Goal: Task Accomplishment & Management: Manage account settings

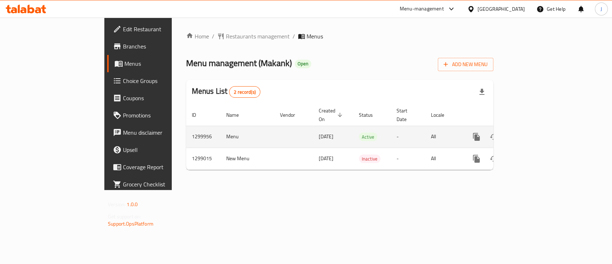
click at [533, 132] on icon "enhanced table" at bounding box center [528, 136] width 9 height 9
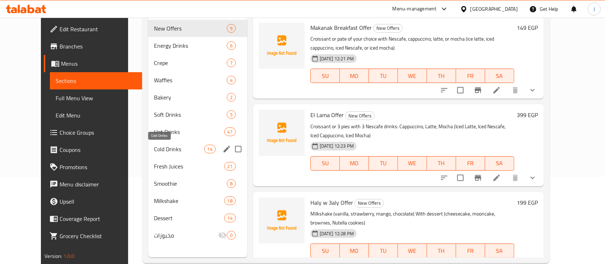
scroll to position [100, 0]
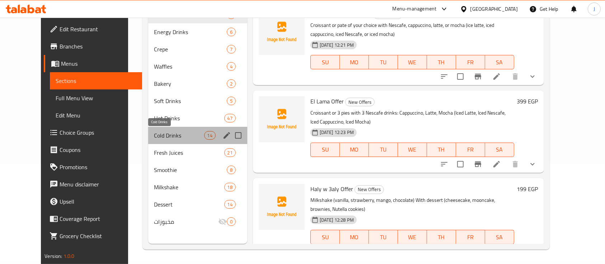
click at [159, 137] on span "Cold Drinks" at bounding box center [179, 135] width 50 height 9
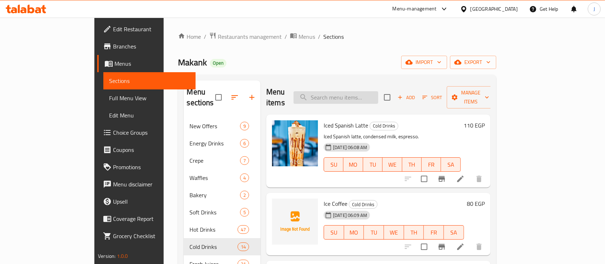
click at [367, 91] on input "search" at bounding box center [335, 97] width 85 height 13
paste input "ice tea"
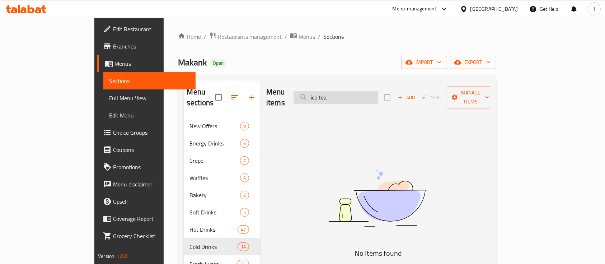
click at [369, 91] on input "ice tea" at bounding box center [335, 97] width 85 height 13
paste input "mango"
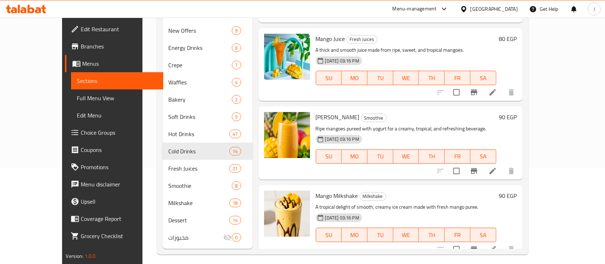
scroll to position [100, 0]
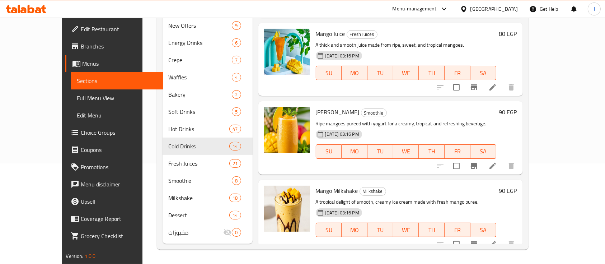
type input "mango"
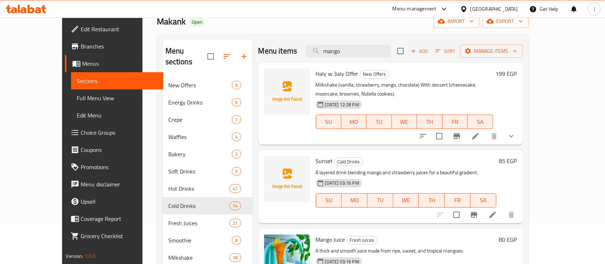
scroll to position [0, 0]
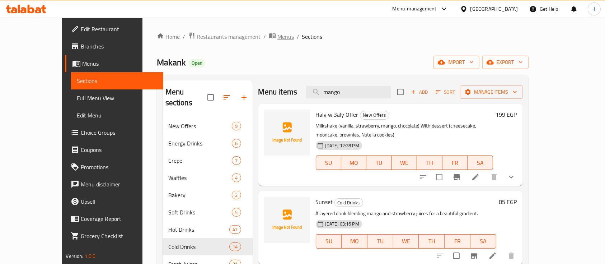
click at [277, 39] on span "Menus" at bounding box center [285, 36] width 16 height 9
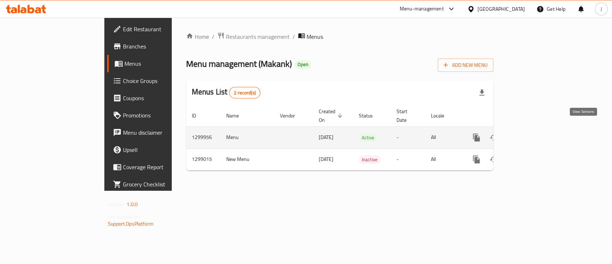
click at [533, 133] on icon "enhanced table" at bounding box center [528, 137] width 9 height 9
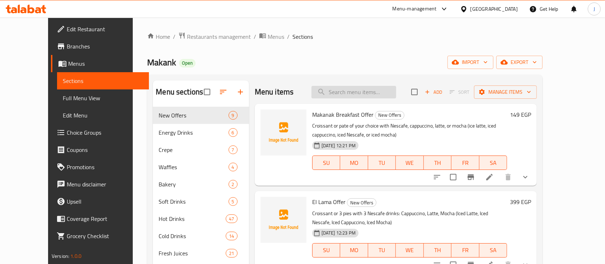
click at [372, 91] on input "search" at bounding box center [353, 92] width 85 height 13
paste input "mango"
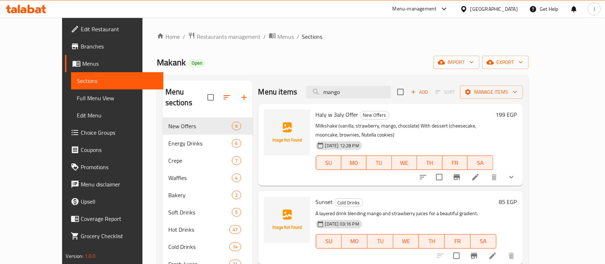
drag, startPoint x: 370, startPoint y: 93, endPoint x: 312, endPoint y: 90, distance: 58.5
click at [312, 90] on div "Menu items mango Add Sort Manage items" at bounding box center [390, 91] width 264 height 23
paste input "ojit"
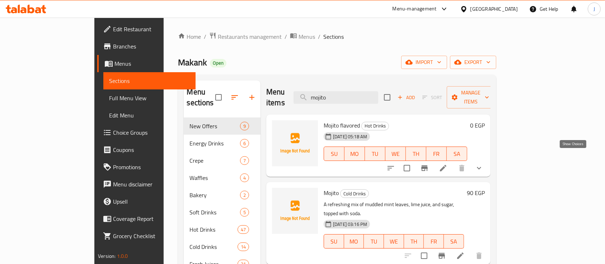
click at [483, 164] on icon "show more" at bounding box center [478, 168] width 9 height 9
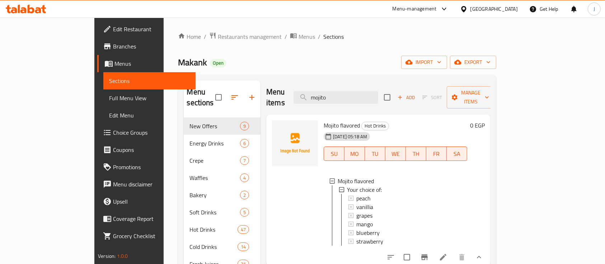
click at [269, 181] on div at bounding box center [295, 190] width 52 height 146
click at [387, 85] on div "Menu items mojito Add Sort Manage items" at bounding box center [378, 97] width 224 height 34
click at [378, 91] on input "mojito" at bounding box center [335, 97] width 85 height 13
paste input "Soft Drink can"
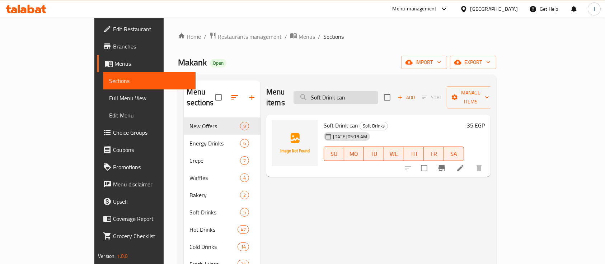
click at [365, 92] on input "Soft Drink can" at bounding box center [335, 97] width 85 height 13
paste input "vanillia"
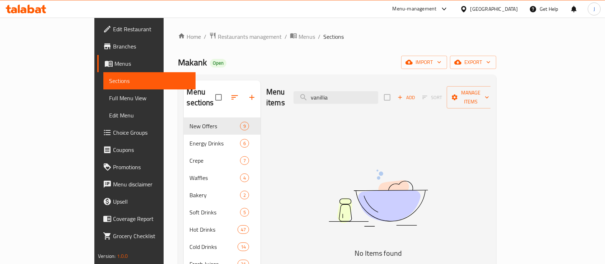
drag, startPoint x: 383, startPoint y: 93, endPoint x: 306, endPoint y: 94, distance: 77.1
click at [306, 94] on div "Menu items vanillia Add Sort Manage items" at bounding box center [378, 97] width 224 height 34
paste input "شاى بالنكهات"
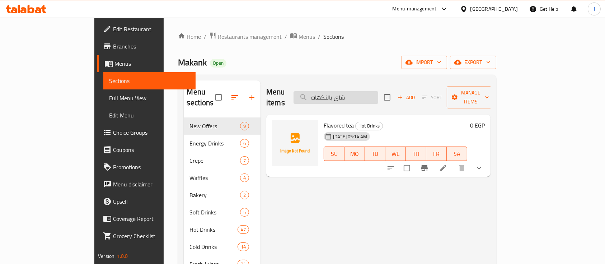
click at [378, 91] on input "شاى بالنكهات" at bounding box center [335, 97] width 85 height 13
paste input "mojito"
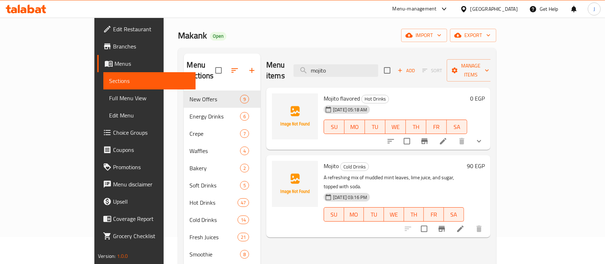
scroll to position [48, 0]
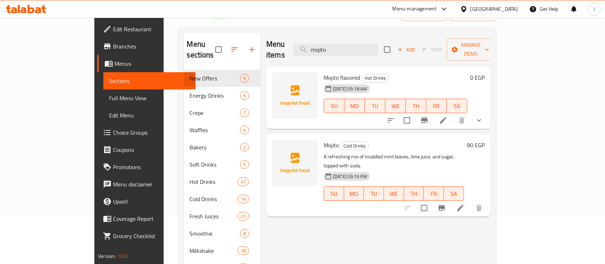
type input "mojito"
click at [413, 81] on div "18-08-2025 05:18 AM SU MO TU WE TH FR SA" at bounding box center [395, 100] width 149 height 39
drag, startPoint x: 308, startPoint y: 68, endPoint x: 323, endPoint y: 68, distance: 14.7
click at [323, 72] on span "Mojito flavored" at bounding box center [341, 77] width 36 height 11
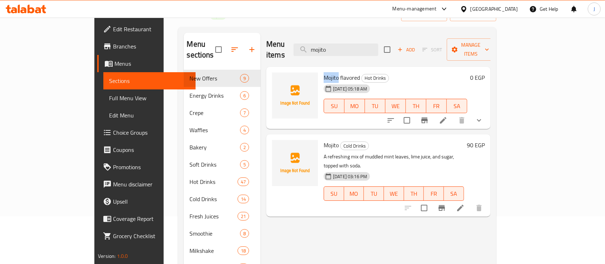
click at [323, 72] on span "Mojito flavored" at bounding box center [341, 77] width 36 height 11
copy h6 "Mojito flavored"
click at [402, 140] on h6 "Mojito Cold Drinks" at bounding box center [393, 145] width 140 height 10
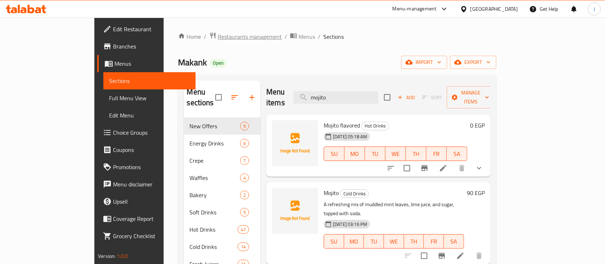
click at [218, 36] on span "Restaurants management" at bounding box center [250, 36] width 64 height 9
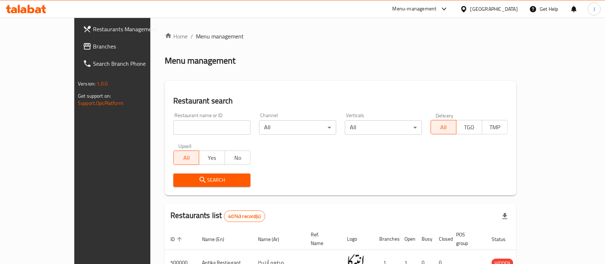
click at [173, 131] on input "search" at bounding box center [211, 127] width 77 height 14
paste input "Lagham"
type input "Lagham"
click button "Search" at bounding box center [211, 179] width 77 height 13
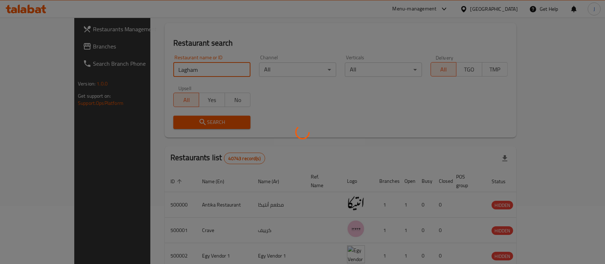
scroll to position [42, 0]
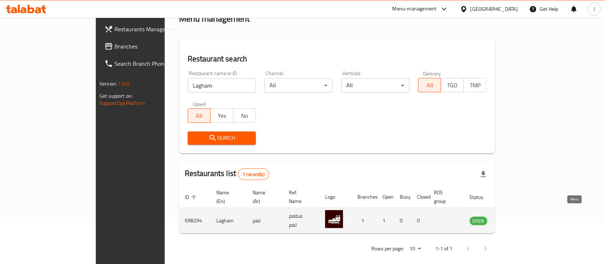
click at [516, 216] on icon "enhanced table" at bounding box center [511, 220] width 9 height 9
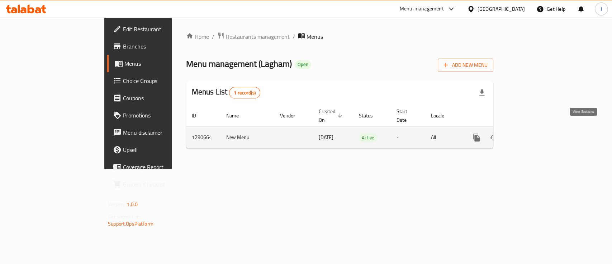
click at [533, 133] on icon "enhanced table" at bounding box center [528, 137] width 9 height 9
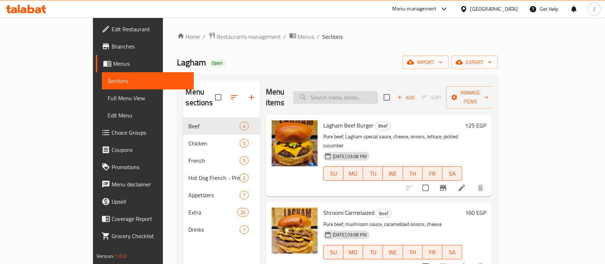
click at [360, 94] on input "search" at bounding box center [335, 97] width 85 height 13
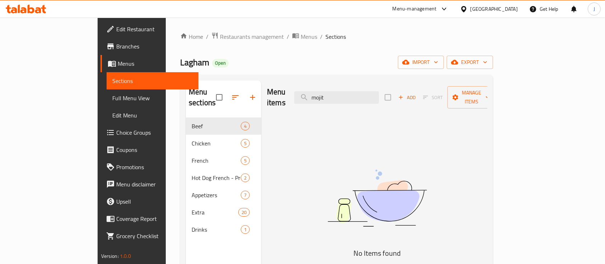
type input "mojit"
click at [220, 36] on span "Restaurants management" at bounding box center [252, 36] width 64 height 9
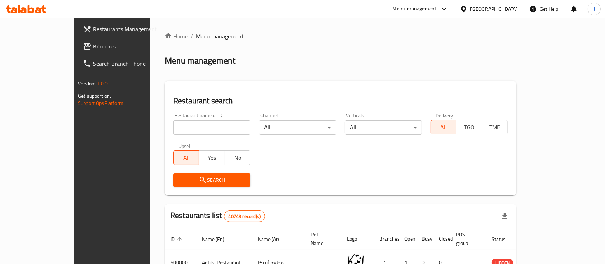
click at [173, 126] on input "search" at bounding box center [211, 127] width 77 height 14
paste input "Makank"
type input "Makank"
click button "Search" at bounding box center [211, 179] width 77 height 13
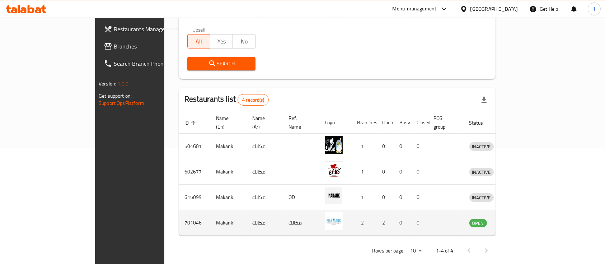
scroll to position [117, 0]
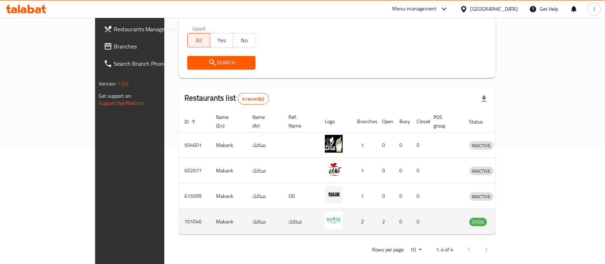
click at [515, 220] on icon "enhanced table" at bounding box center [514, 221] width 3 height 3
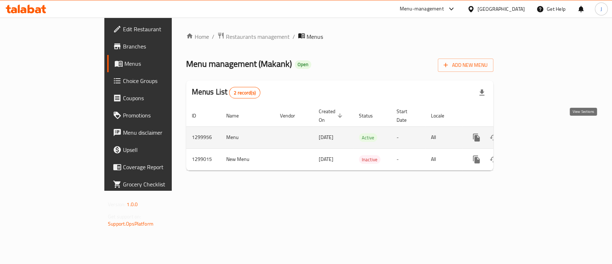
click at [533, 133] on icon "enhanced table" at bounding box center [528, 137] width 9 height 9
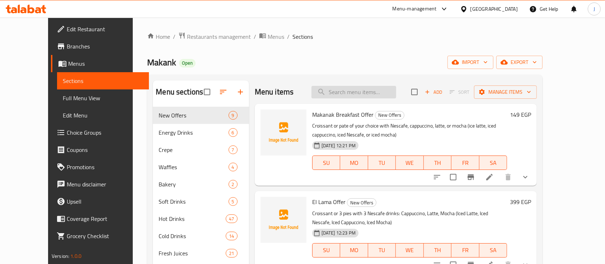
click at [361, 90] on input "search" at bounding box center [353, 92] width 85 height 13
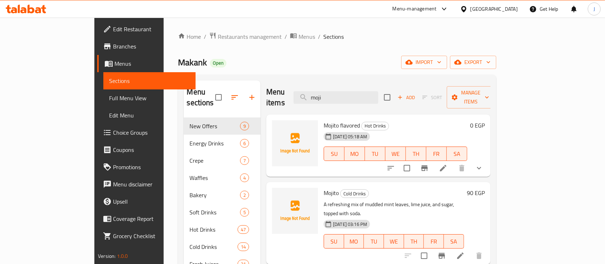
type input "moji"
click at [453, 161] on li at bounding box center [443, 167] width 20 height 13
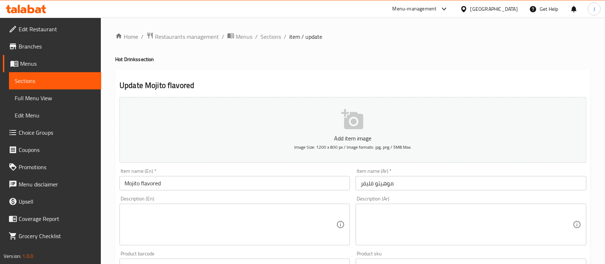
click at [153, 179] on input "Mojito flavored" at bounding box center [234, 183] width 230 height 14
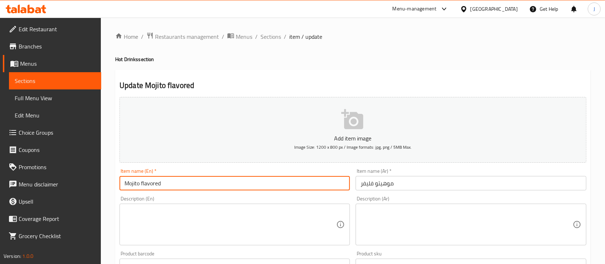
click at [153, 179] on input "Mojito flavored" at bounding box center [234, 183] width 230 height 14
click at [270, 39] on span "Sections" at bounding box center [270, 36] width 20 height 9
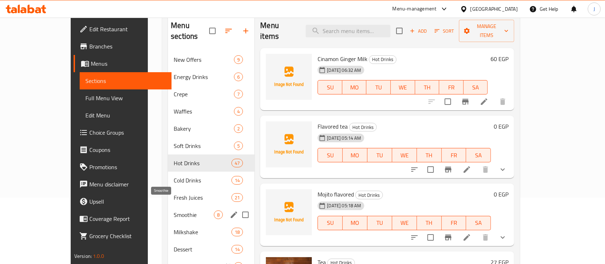
scroll to position [95, 0]
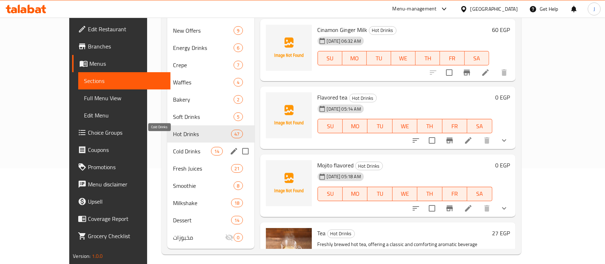
click at [173, 147] on span "Cold Drinks" at bounding box center [192, 151] width 38 height 9
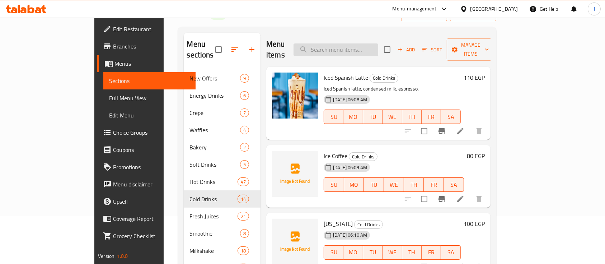
click at [353, 48] on input "search" at bounding box center [335, 49] width 85 height 13
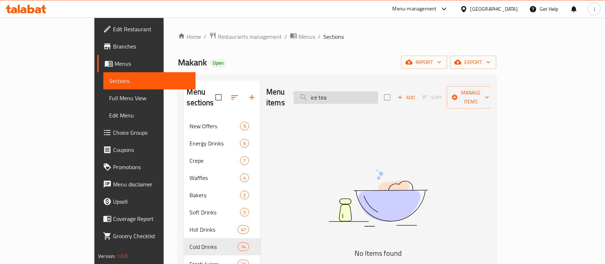
click at [367, 93] on input "ice tea" at bounding box center [335, 97] width 85 height 13
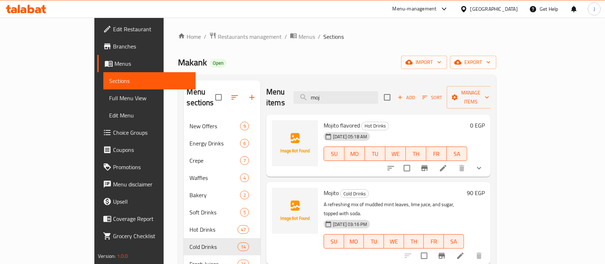
type input "moj"
click at [331, 200] on p "A refreshing mix of muddled mint leaves, lime juice, and sugar, topped with sod…" at bounding box center [393, 209] width 140 height 18
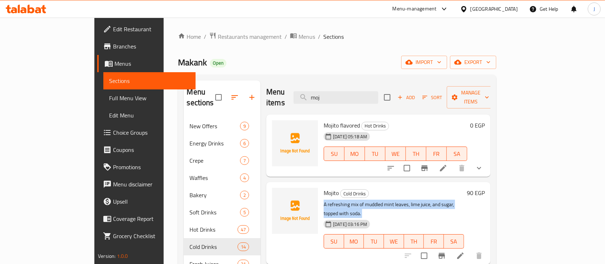
click at [331, 200] on p "A refreshing mix of muddled mint leaves, lime juice, and sugar, topped with sod…" at bounding box center [393, 209] width 140 height 18
copy div "A refreshing mix of muddled mint leaves, lime juice, and sugar, topped with sod…"
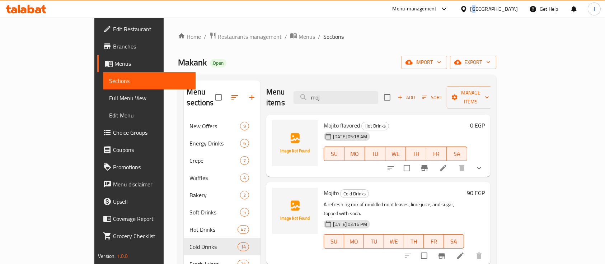
click at [509, 5] on div "[GEOGRAPHIC_DATA]" at bounding box center [493, 9] width 47 height 8
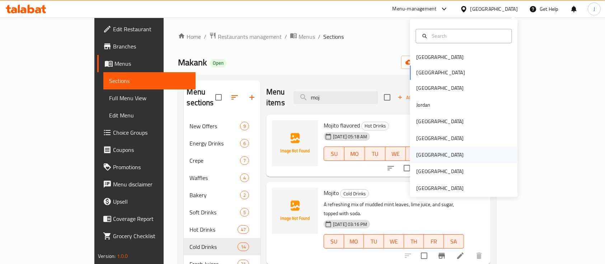
click at [442, 157] on div "Qatar" at bounding box center [464, 154] width 108 height 16
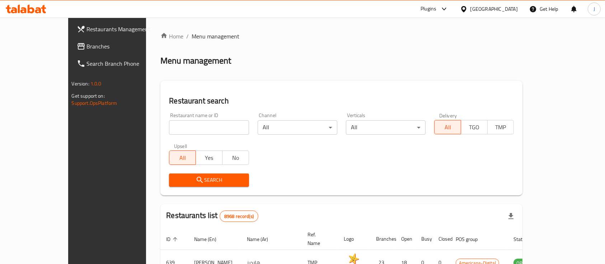
click at [465, 80] on div "Home / Menu management Menu management Restaurant search Restaurant name or ID …" at bounding box center [341, 250] width 362 height 436
click at [169, 124] on input "search" at bounding box center [209, 127] width 80 height 14
paste input "671434"
type input "671434"
click button "Search" at bounding box center [209, 179] width 80 height 13
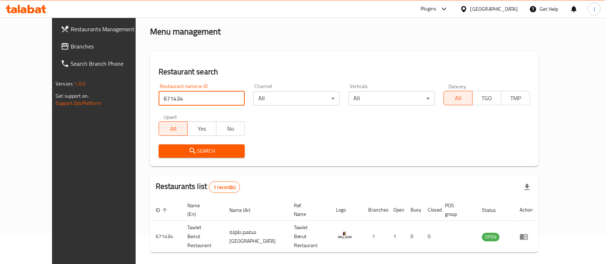
scroll to position [42, 0]
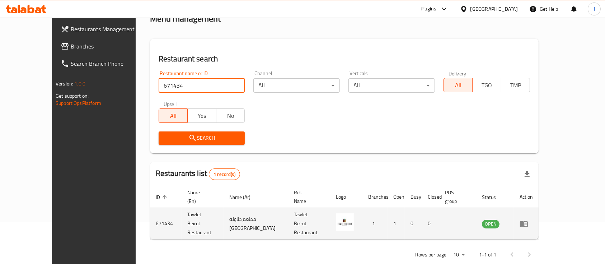
click at [514, 210] on td "OPEN" at bounding box center [495, 224] width 38 height 32
click at [528, 221] on icon "enhanced table" at bounding box center [524, 224] width 8 height 6
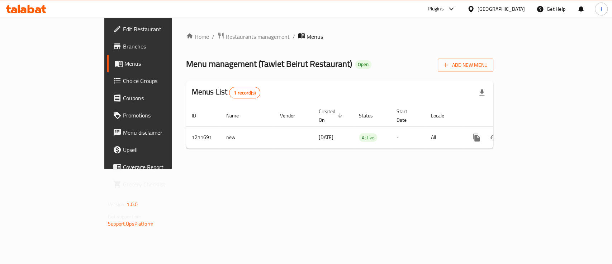
click at [186, 43] on div "Home / Restaurants management / Menus Menu management ( Tawlet Beirut Restauran…" at bounding box center [339, 93] width 307 height 122
click at [226, 36] on span "Restaurants management" at bounding box center [258, 36] width 64 height 9
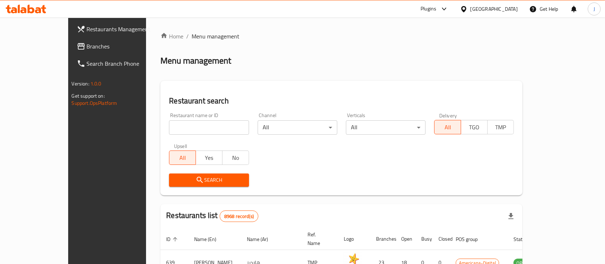
click at [169, 127] on input "search" at bounding box center [209, 127] width 80 height 14
paste input "671434"
click button "Search" at bounding box center [209, 179] width 80 height 13
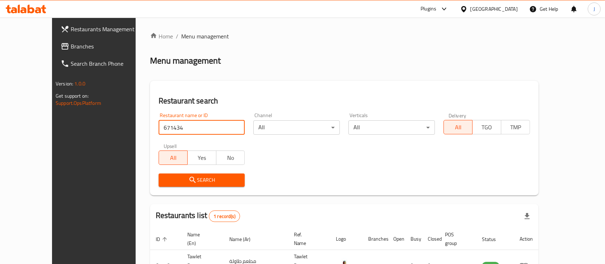
click at [159, 131] on input "671434" at bounding box center [202, 127] width 86 height 14
paste input "227"
type input "671227"
click button "Search" at bounding box center [202, 179] width 86 height 13
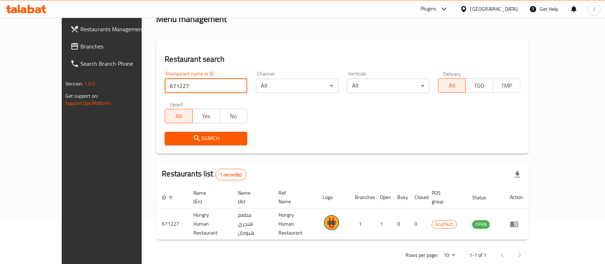
scroll to position [42, 0]
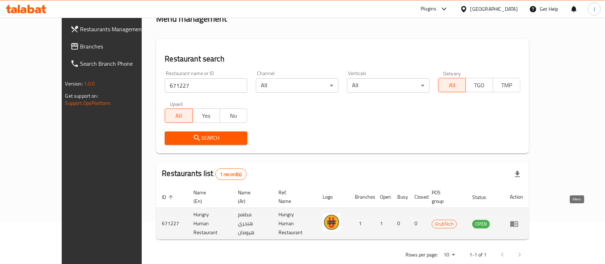
click at [517, 222] on icon "enhanced table" at bounding box center [515, 223] width 3 height 3
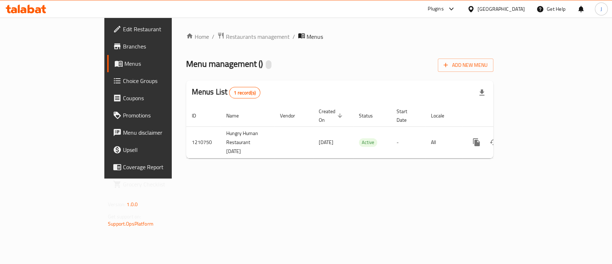
click at [123, 31] on span "Edit Restaurant" at bounding box center [162, 29] width 78 height 9
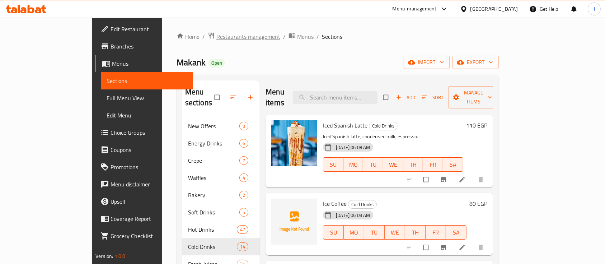
click at [216, 37] on span "Restaurants management" at bounding box center [248, 36] width 64 height 9
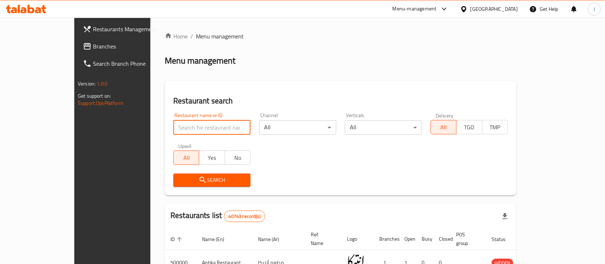
click at [173, 125] on input "search" at bounding box center [211, 127] width 77 height 14
paste input "soup & pasta"
type input "soup & pasta"
click button "Search" at bounding box center [211, 179] width 77 height 13
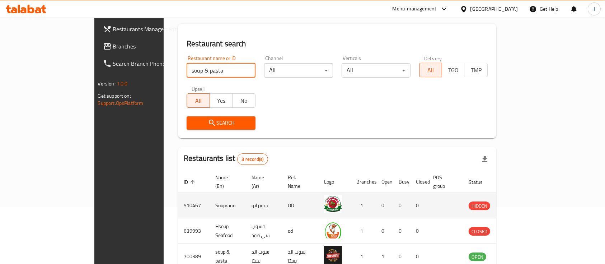
scroll to position [92, 0]
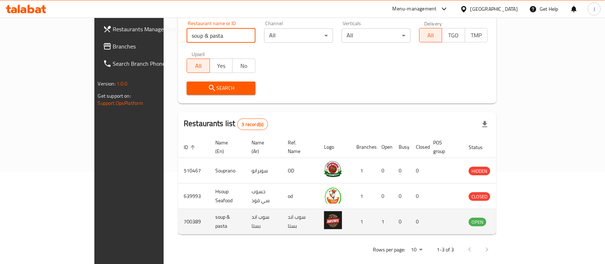
click at [514, 219] on icon "enhanced table" at bounding box center [510, 222] width 8 height 6
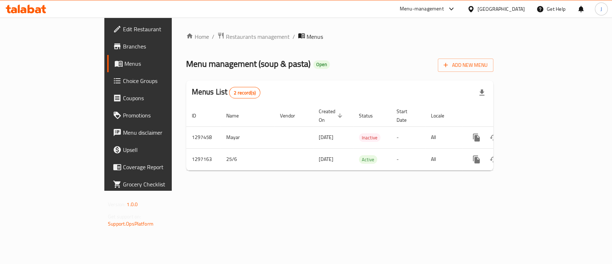
click at [123, 27] on span "Edit Restaurant" at bounding box center [162, 29] width 78 height 9
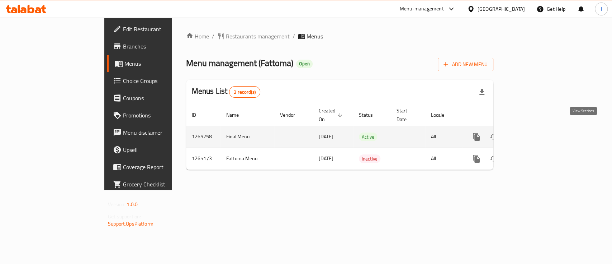
click at [533, 132] on icon "enhanced table" at bounding box center [528, 136] width 9 height 9
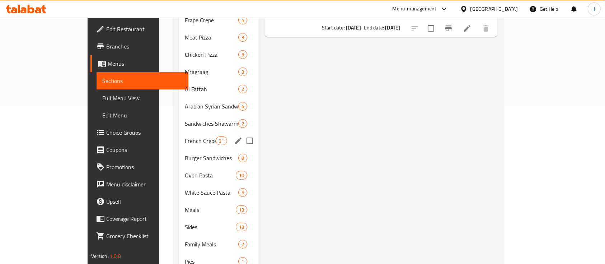
scroll to position [296, 0]
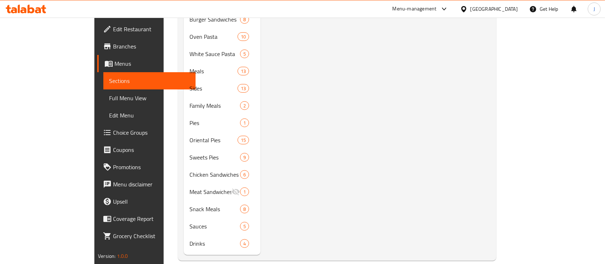
click at [326, 174] on div "Menu items Add Sort Manage items Burger Offer Comes with A Free Potato Internat…" at bounding box center [375, 19] width 230 height 470
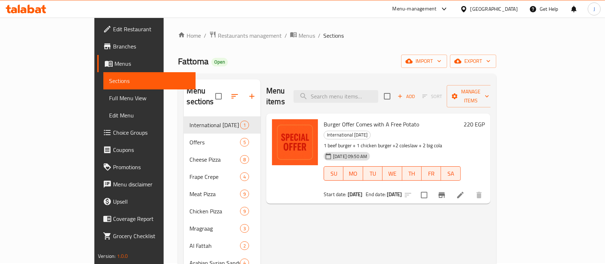
scroll to position [0, 0]
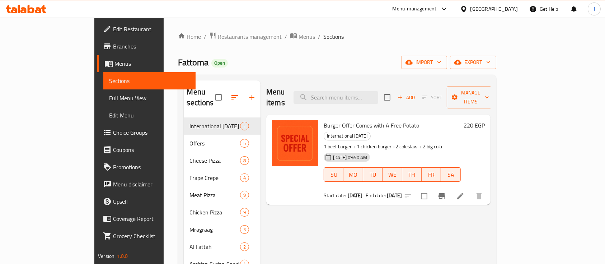
click at [269, 179] on div at bounding box center [295, 159] width 52 height 84
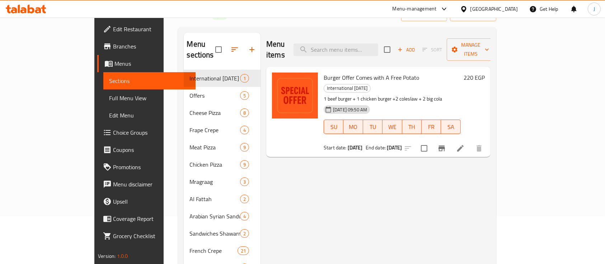
scroll to position [143, 0]
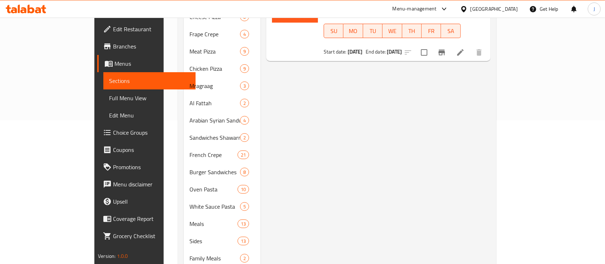
click at [282, 174] on div "Menu items Add Sort Manage items Burger Offer Comes with A Free Potato Internat…" at bounding box center [375, 172] width 230 height 470
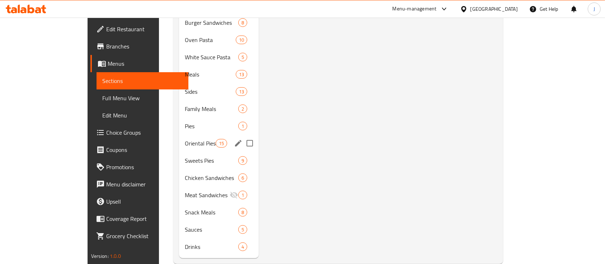
click at [185, 139] on span "Oriental Pies" at bounding box center [200, 143] width 30 height 9
